Goal: Transaction & Acquisition: Subscribe to service/newsletter

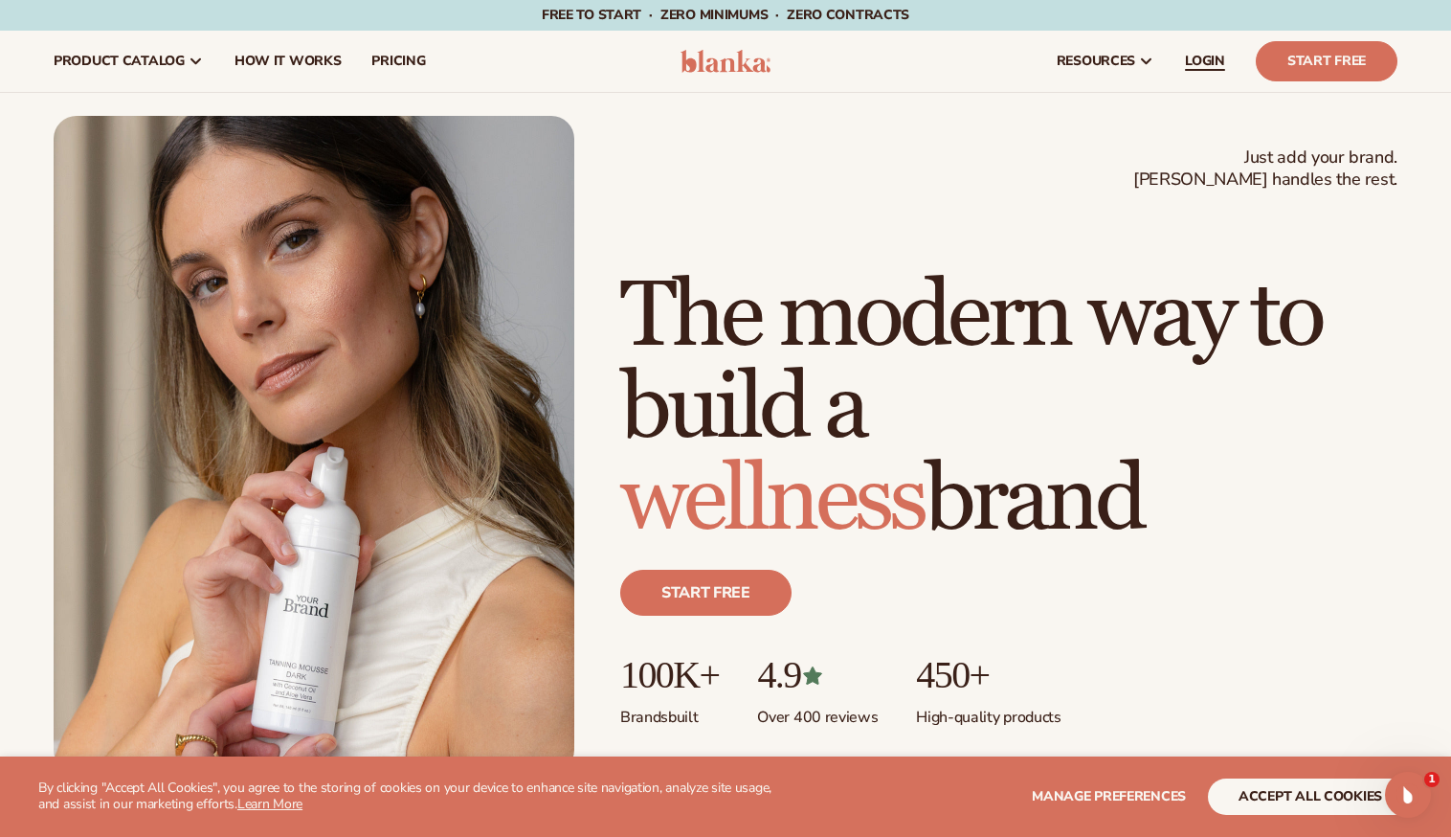
click at [1198, 60] on span "LOGIN" at bounding box center [1205, 61] width 40 height 15
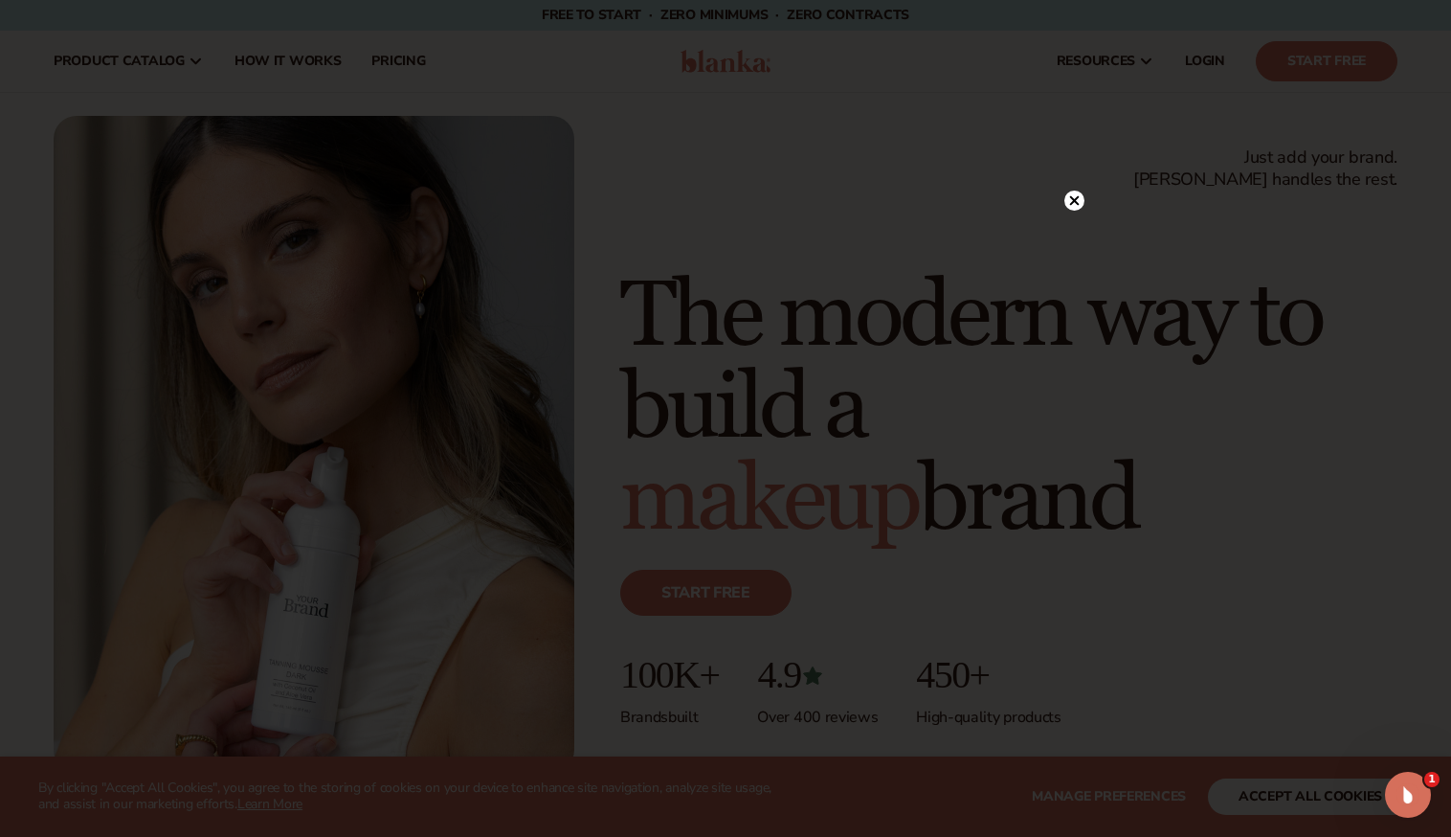
click at [1079, 197] on icon at bounding box center [1075, 200] width 10 height 10
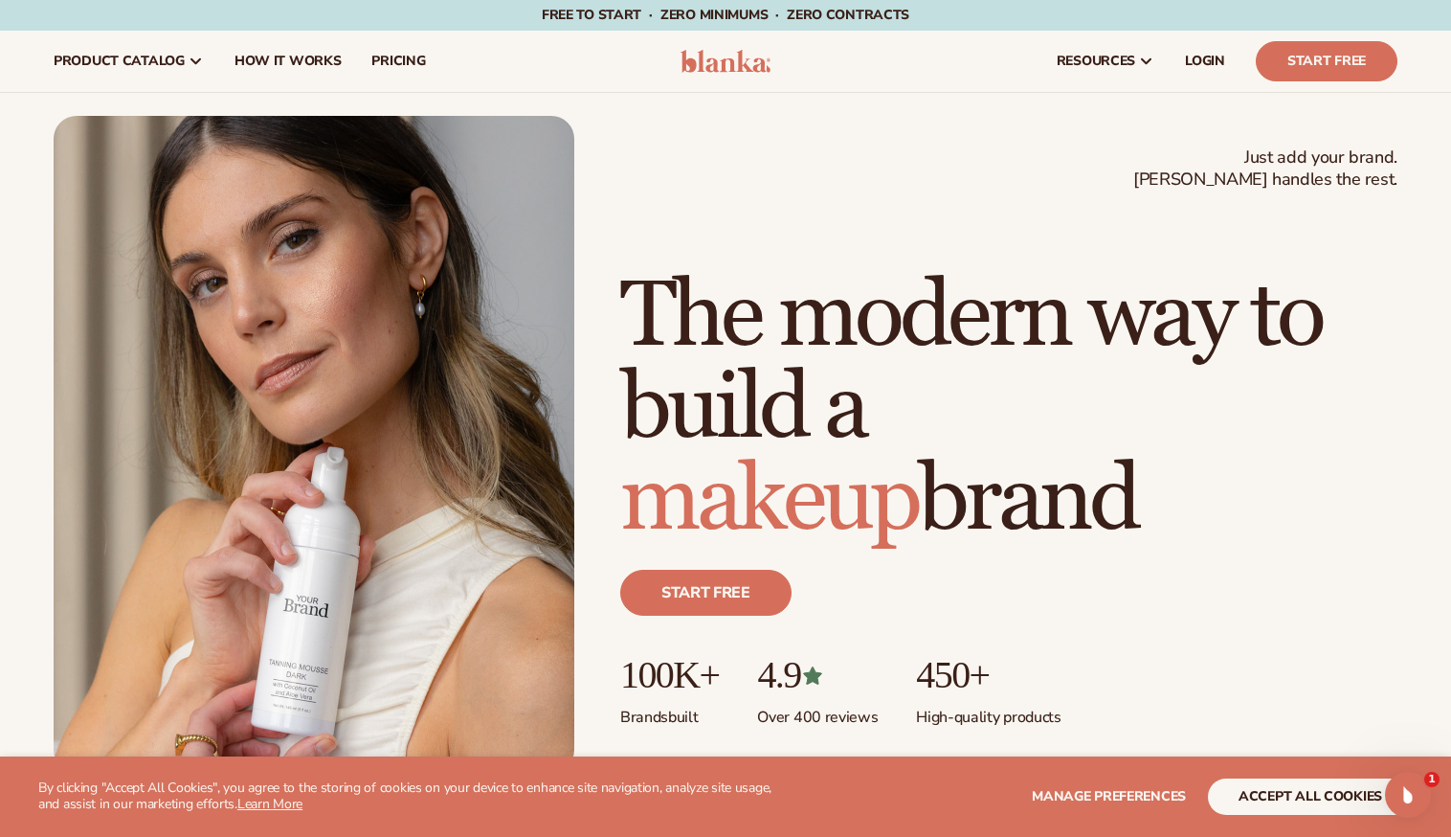
click at [1268, 796] on button "accept all cookies" at bounding box center [1310, 796] width 205 height 36
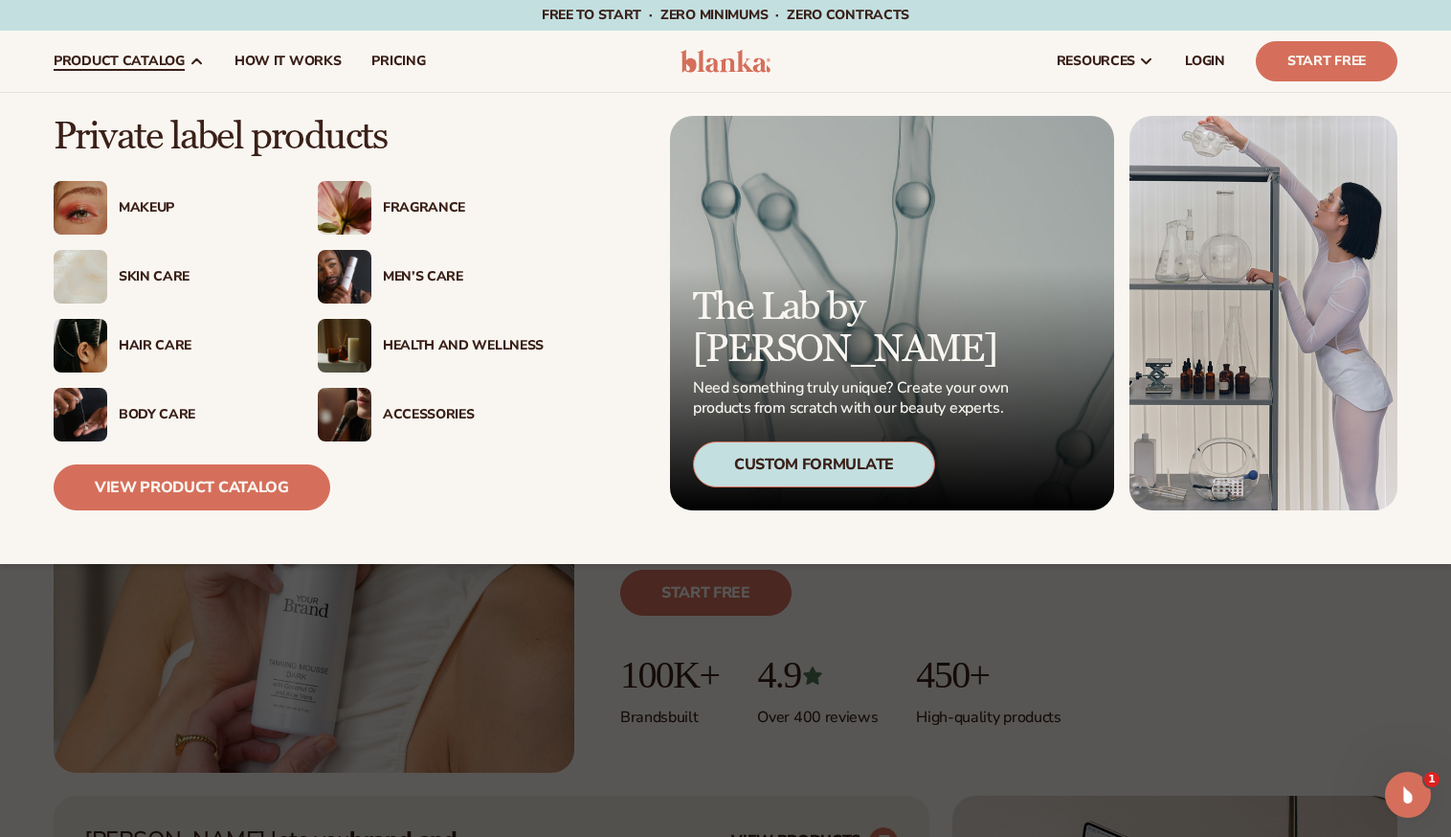
click at [142, 272] on div "Skin Care" at bounding box center [199, 277] width 161 height 16
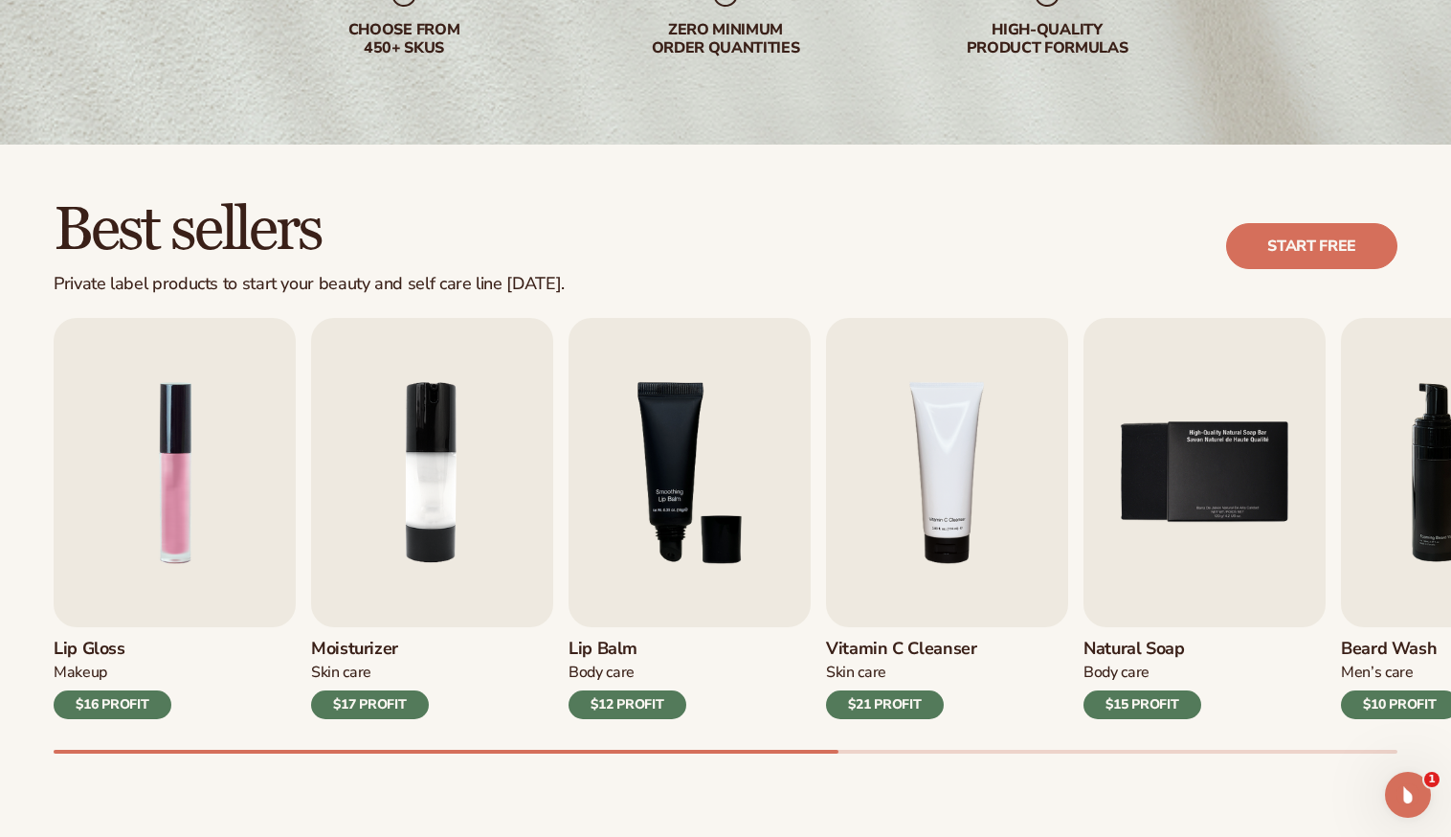
scroll to position [403, 0]
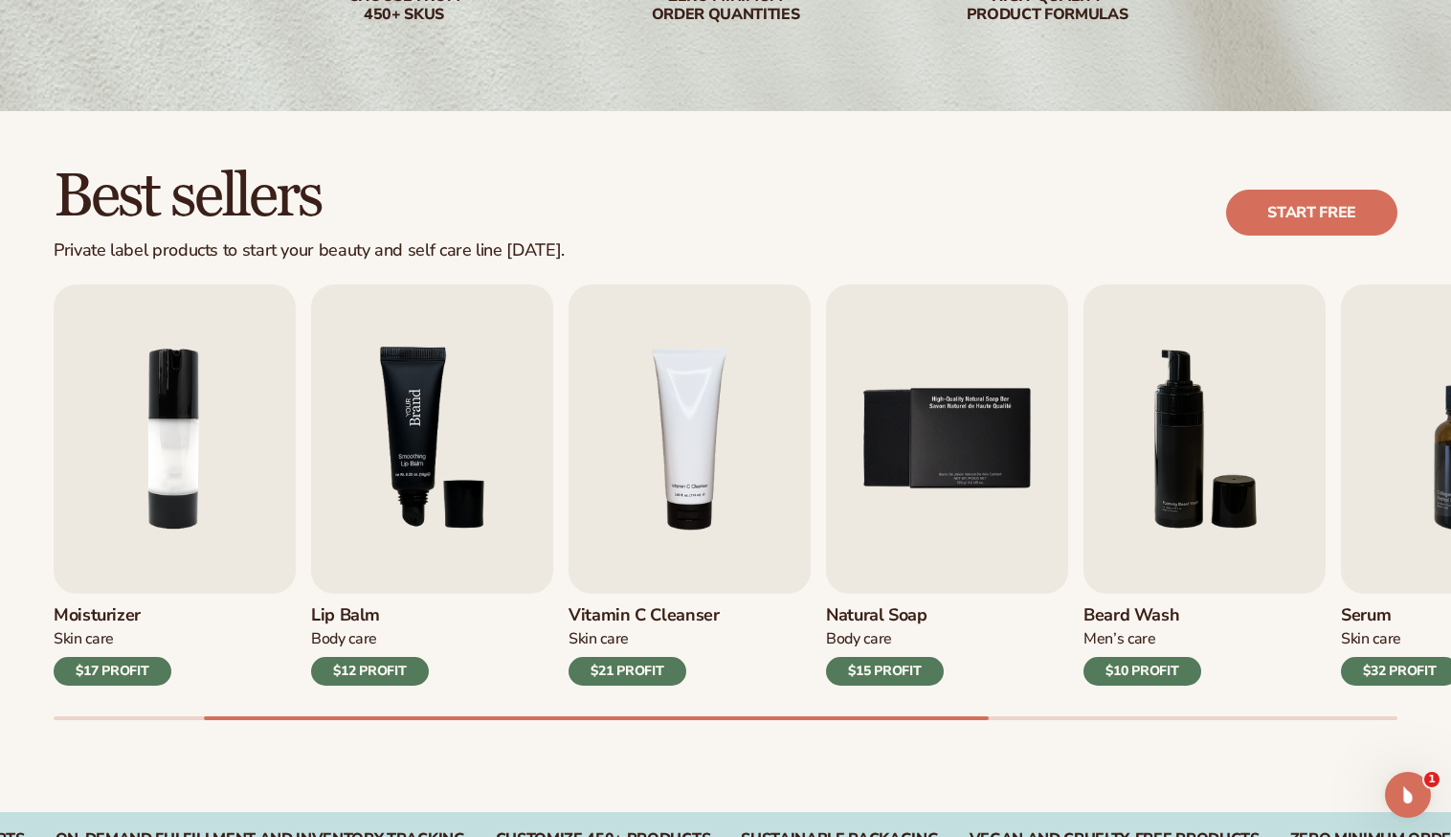
click at [419, 400] on img "3 / 9" at bounding box center [432, 438] width 242 height 309
click at [409, 574] on img "3 / 9" at bounding box center [432, 438] width 242 height 309
click at [418, 519] on img "3 / 9" at bounding box center [432, 438] width 242 height 309
click at [1273, 214] on link "Start free" at bounding box center [1311, 213] width 171 height 46
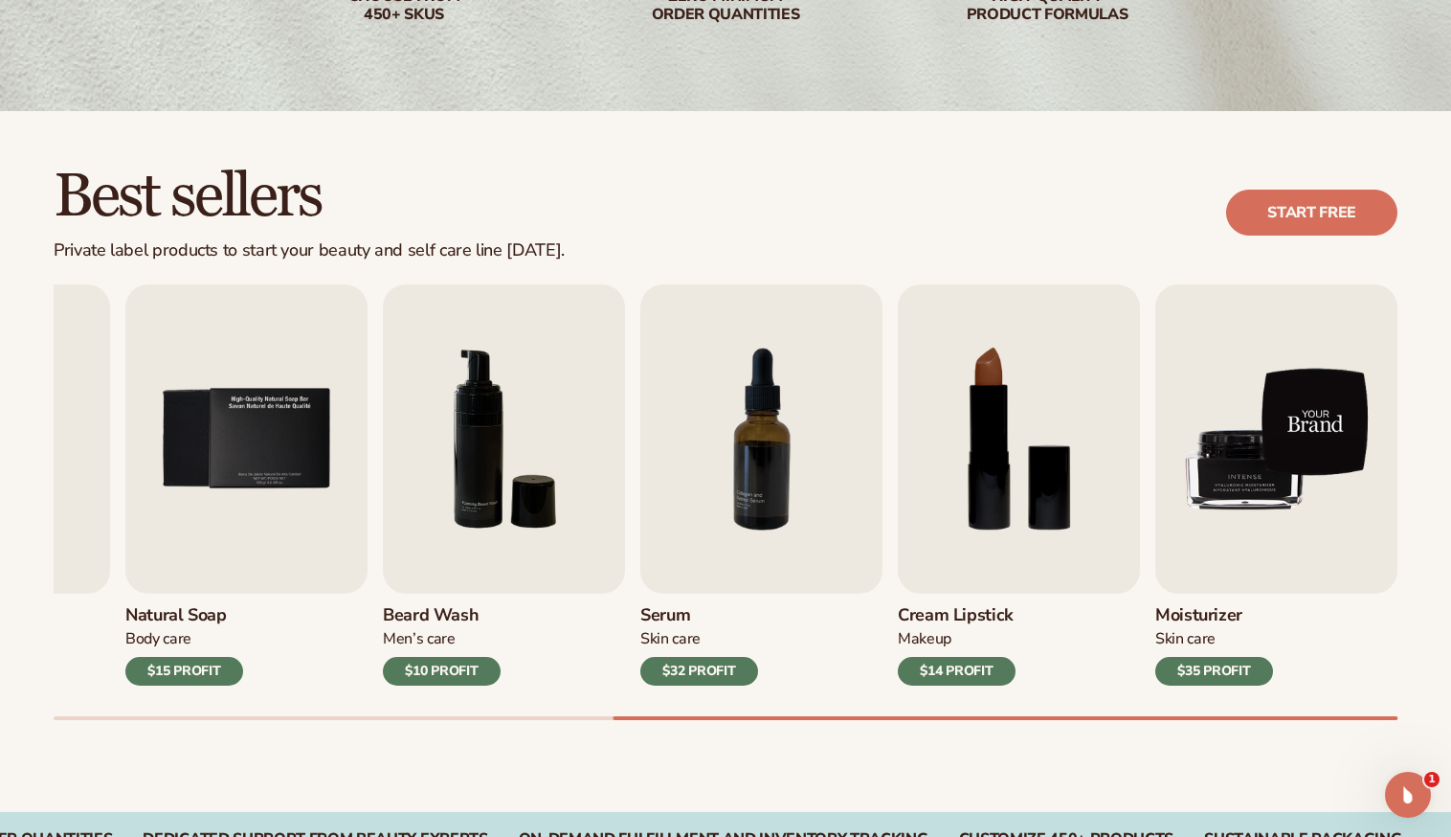
click at [1294, 426] on img "9 / 9" at bounding box center [1277, 438] width 242 height 309
click at [1264, 520] on img "9 / 9" at bounding box center [1277, 438] width 242 height 309
click at [1329, 423] on img "9 / 9" at bounding box center [1277, 438] width 242 height 309
click at [1351, 384] on img "9 / 9" at bounding box center [1277, 438] width 242 height 309
click at [1282, 458] on img "9 / 9" at bounding box center [1277, 438] width 242 height 309
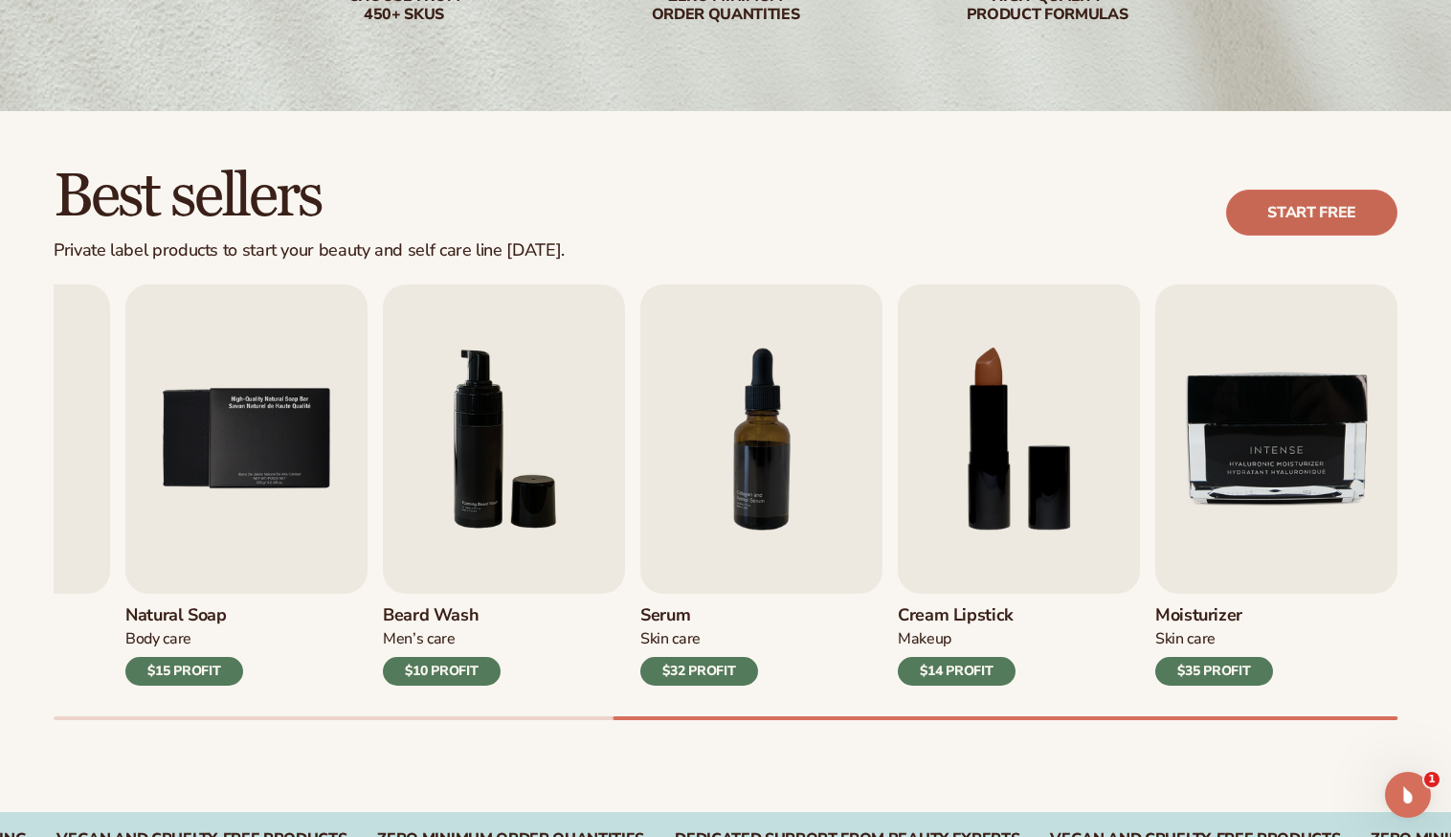
click at [1311, 214] on link "Start free" at bounding box center [1311, 213] width 171 height 46
